Goal: Transaction & Acquisition: Purchase product/service

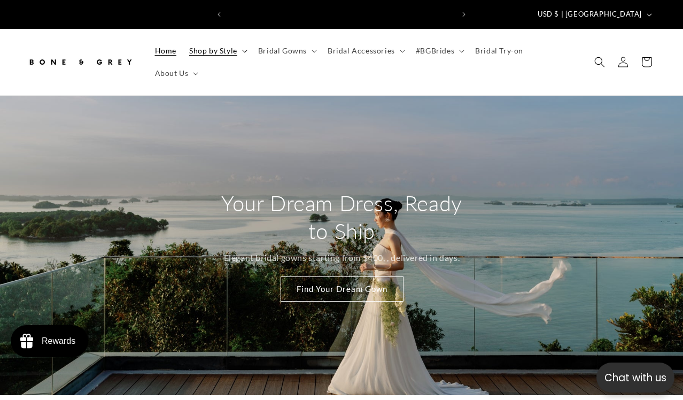
scroll to position [0, 225]
click at [310, 45] on summary "Bridal Gowns" at bounding box center [286, 51] width 69 height 22
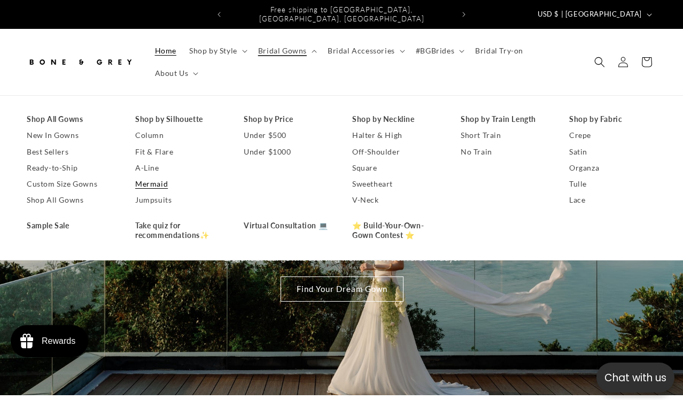
click at [146, 176] on link "Mermaid" at bounding box center [178, 184] width 87 height 16
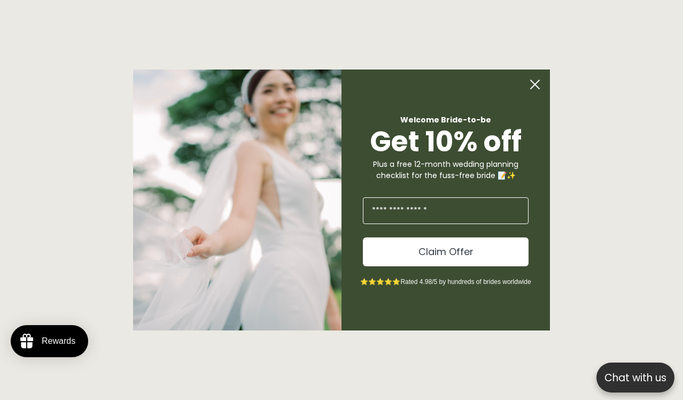
scroll to position [0, 450]
click at [534, 79] on circle "Close dialog" at bounding box center [535, 84] width 20 height 20
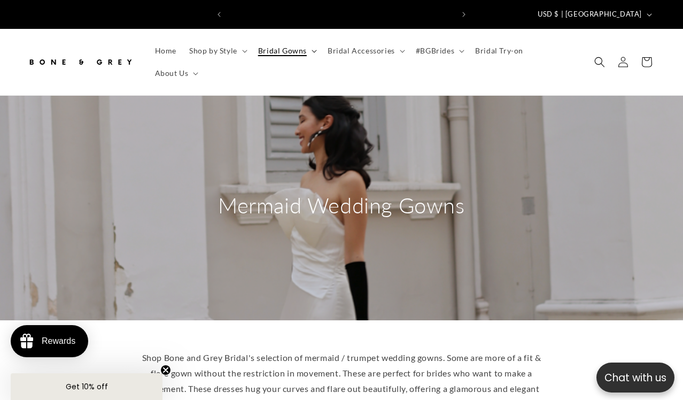
scroll to position [0, 0]
click at [305, 42] on summary "Bridal Gowns" at bounding box center [286, 51] width 69 height 22
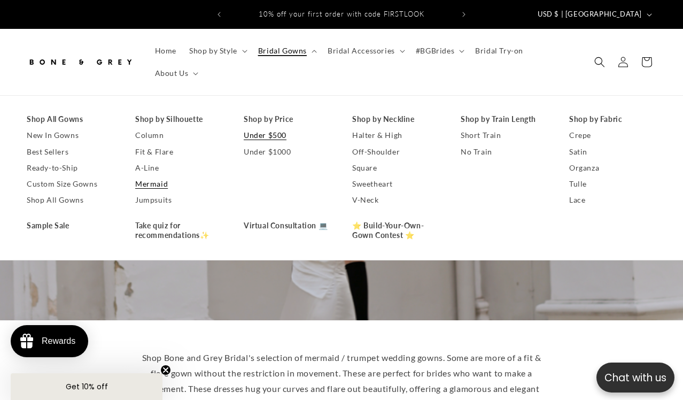
click at [258, 127] on link "Under $500" at bounding box center [287, 135] width 87 height 16
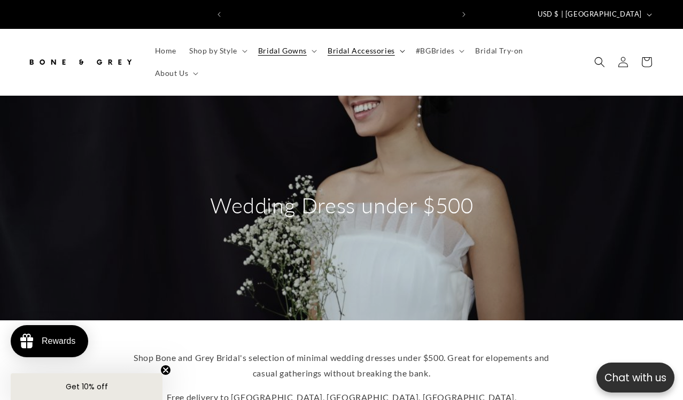
scroll to position [0, 450]
click at [387, 47] on summary "Bridal Accessories" at bounding box center [365, 51] width 88 height 22
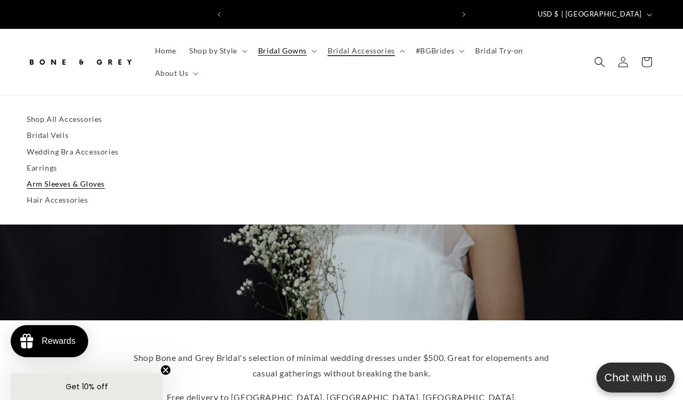
scroll to position [0, 0]
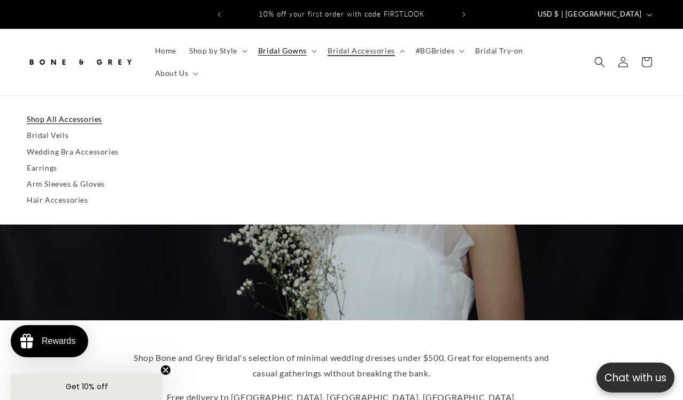
click at [73, 111] on link "Shop All Accessories" at bounding box center [341, 119] width 629 height 16
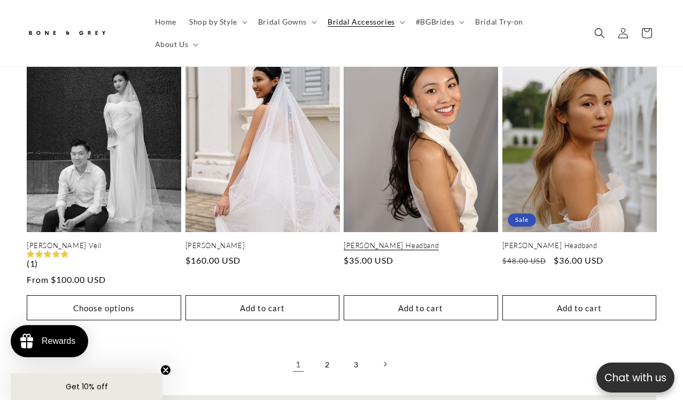
scroll to position [2084, 0]
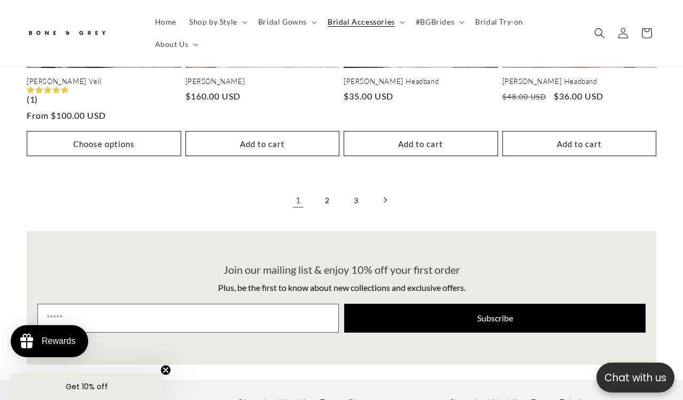
click at [385, 198] on icon "Next page" at bounding box center [385, 200] width 3 height 5
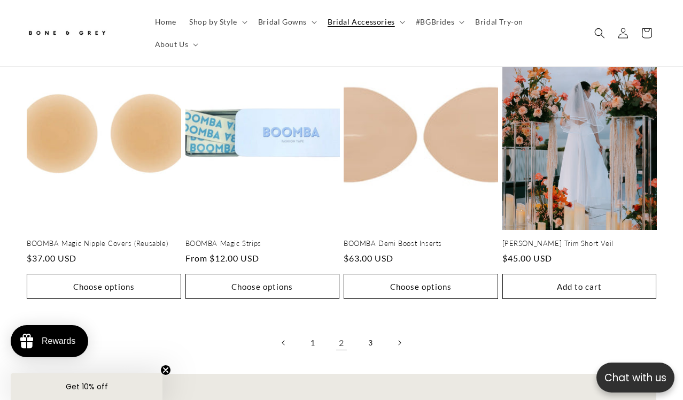
scroll to position [1959, 0]
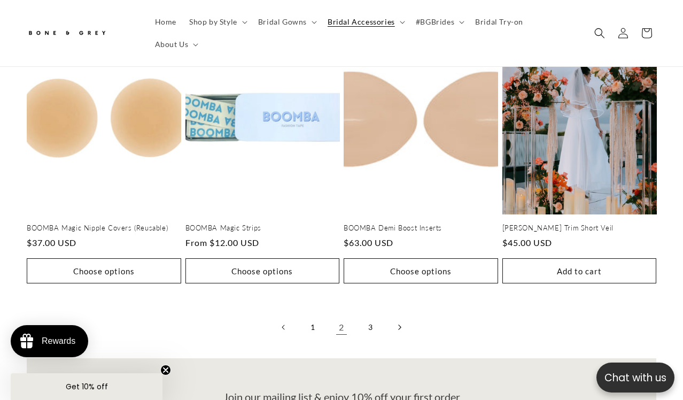
click at [399, 324] on icon "Next page" at bounding box center [399, 327] width 3 height 6
